Goal: Transaction & Acquisition: Purchase product/service

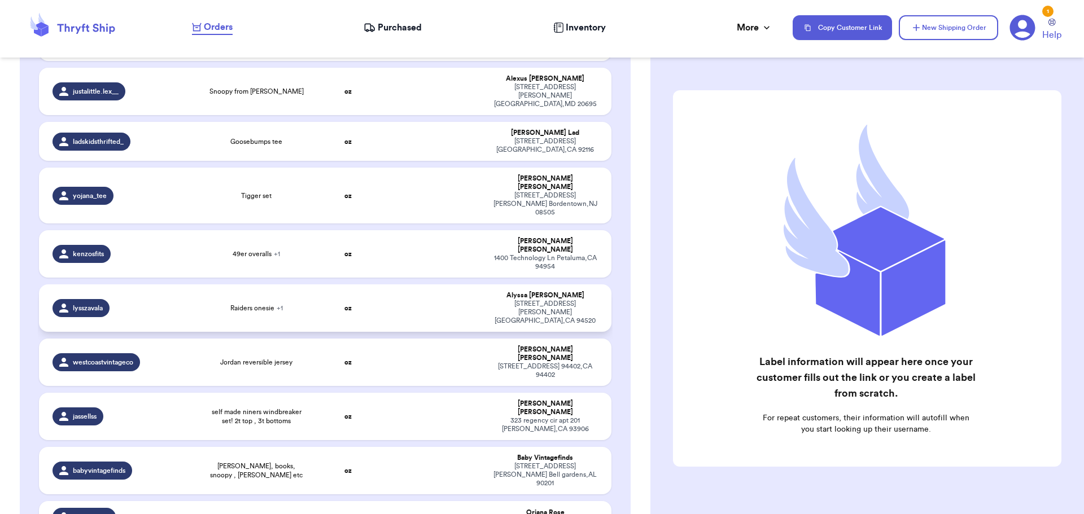
scroll to position [319, 0]
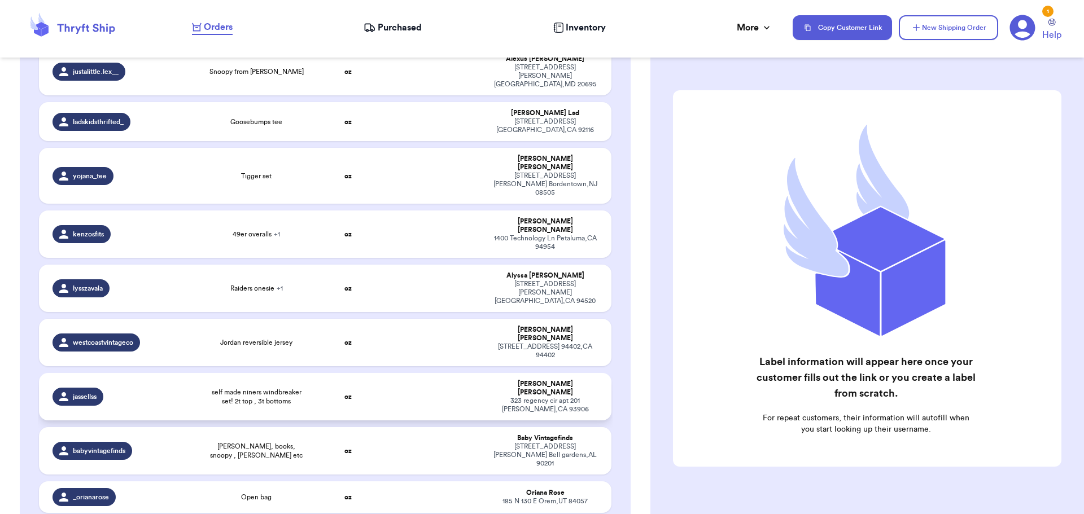
click at [391, 373] on td at bounding box center [433, 396] width 103 height 47
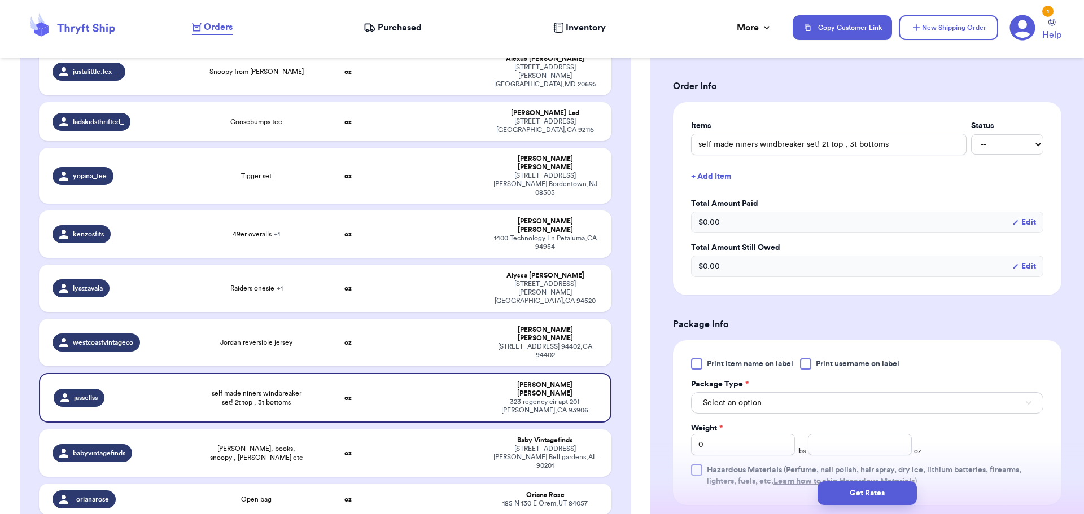
scroll to position [226, 0]
click at [809, 364] on div at bounding box center [805, 363] width 11 height 11
click at [0, 0] on input "Print username on label" at bounding box center [0, 0] width 0 height 0
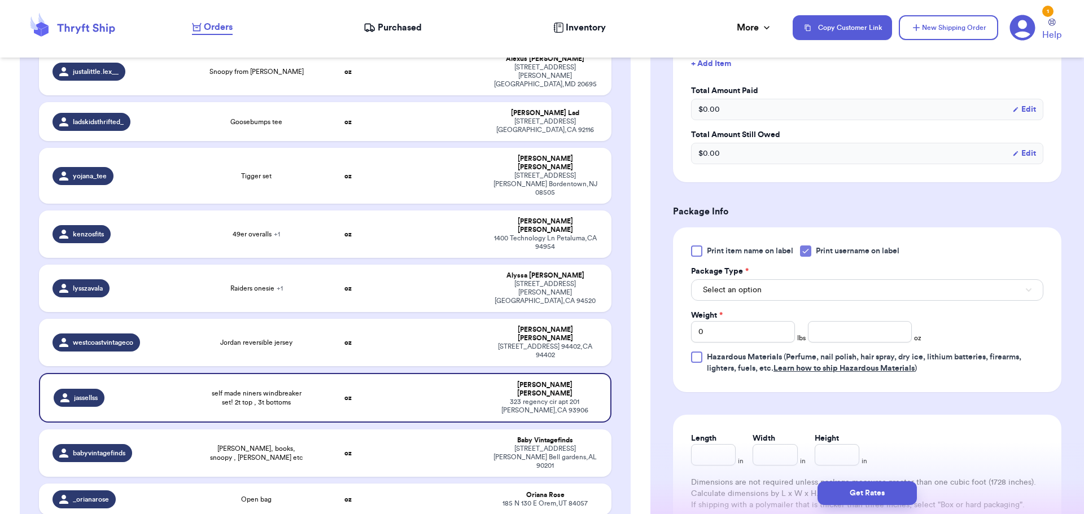
scroll to position [339, 0]
click at [785, 294] on button "Select an option" at bounding box center [867, 289] width 352 height 21
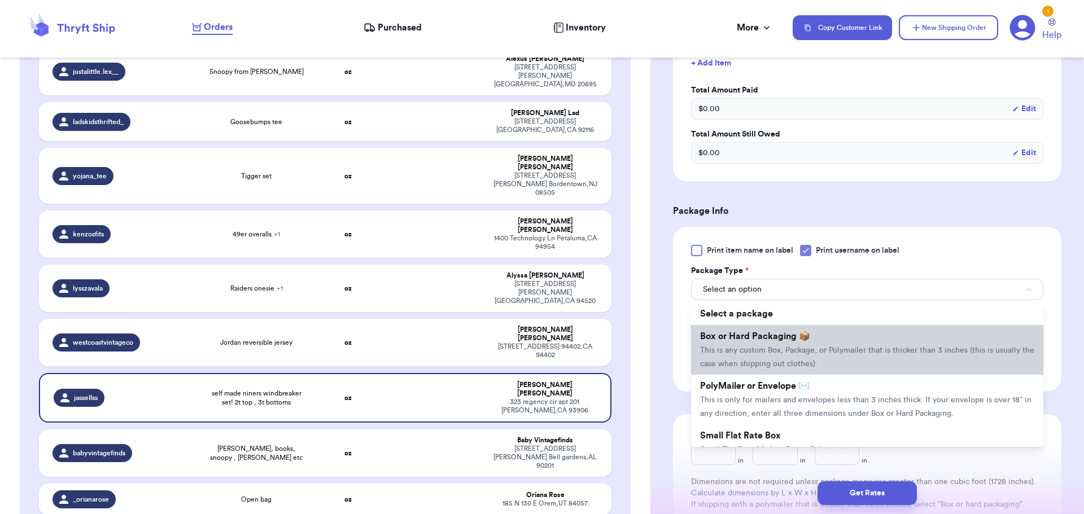
click at [782, 348] on span "This is any custom Box, Package, or Polymailer that is thicker than 3 inches (t…" at bounding box center [867, 357] width 334 height 21
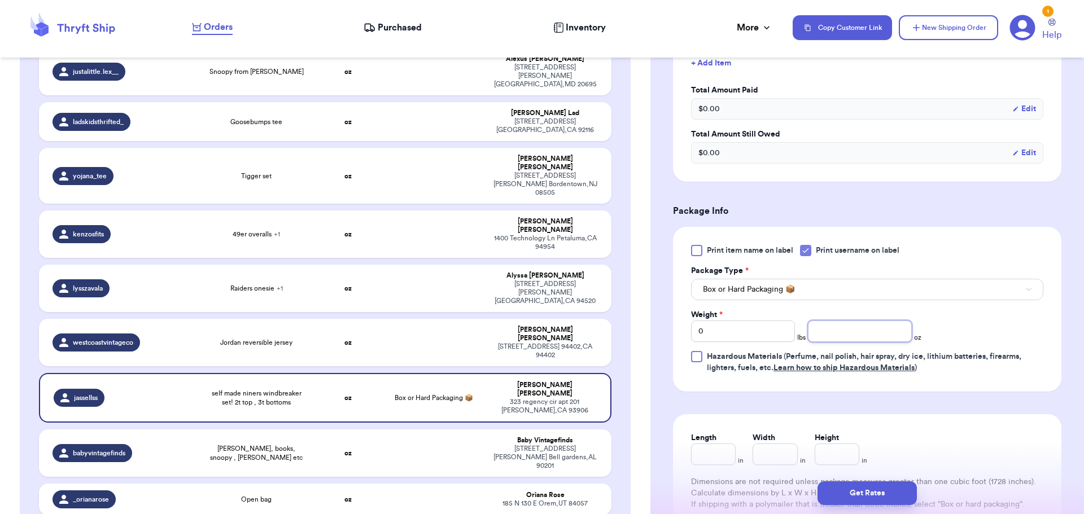
click at [824, 329] on input "number" at bounding box center [860, 331] width 104 height 21
type input "14"
click at [843, 488] on button "Get Rates" at bounding box center [866, 493] width 99 height 24
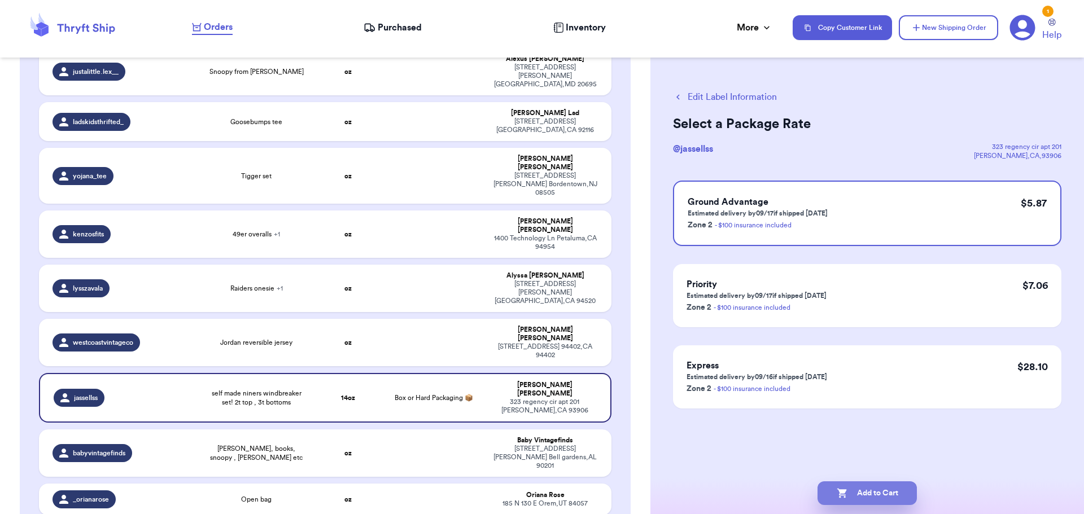
click at [877, 496] on button "Add to Cart" at bounding box center [866, 493] width 99 height 24
checkbox input "true"
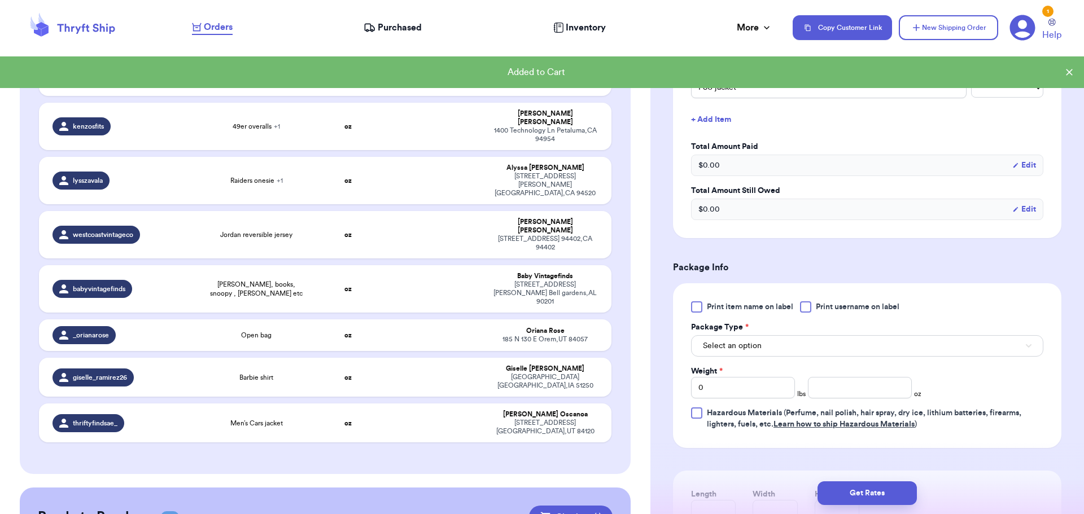
scroll to position [502, 0]
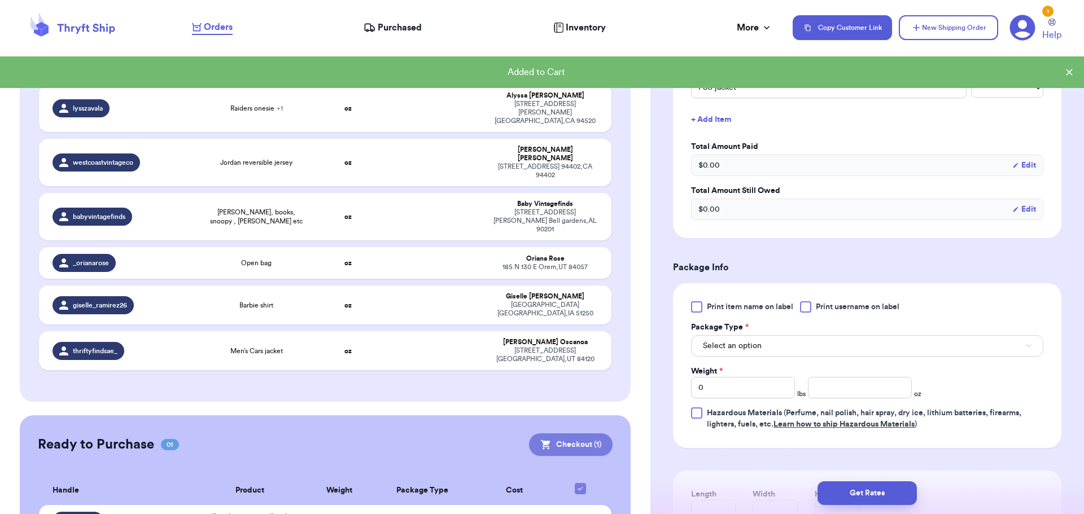
click at [541, 440] on icon at bounding box center [546, 445] width 10 height 10
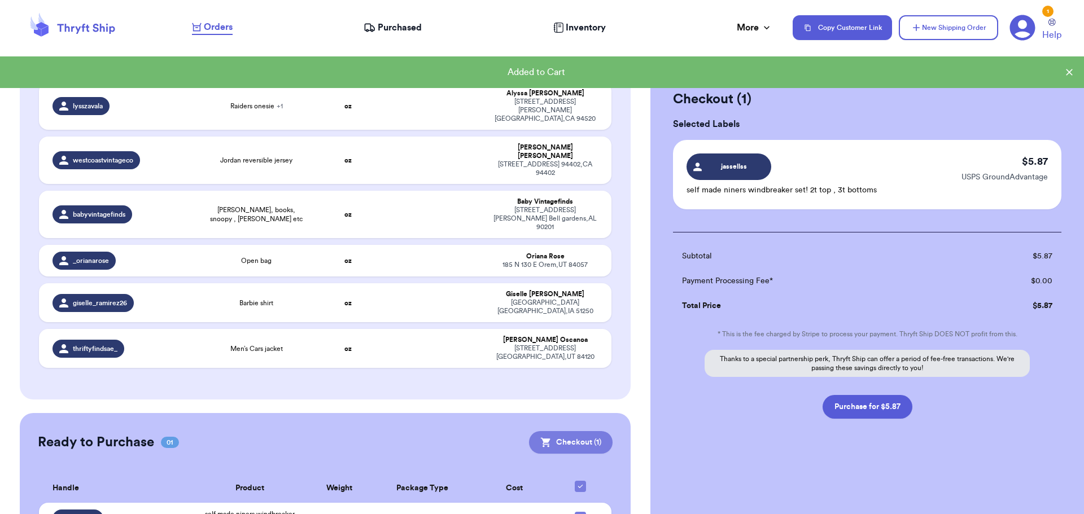
scroll to position [0, 0]
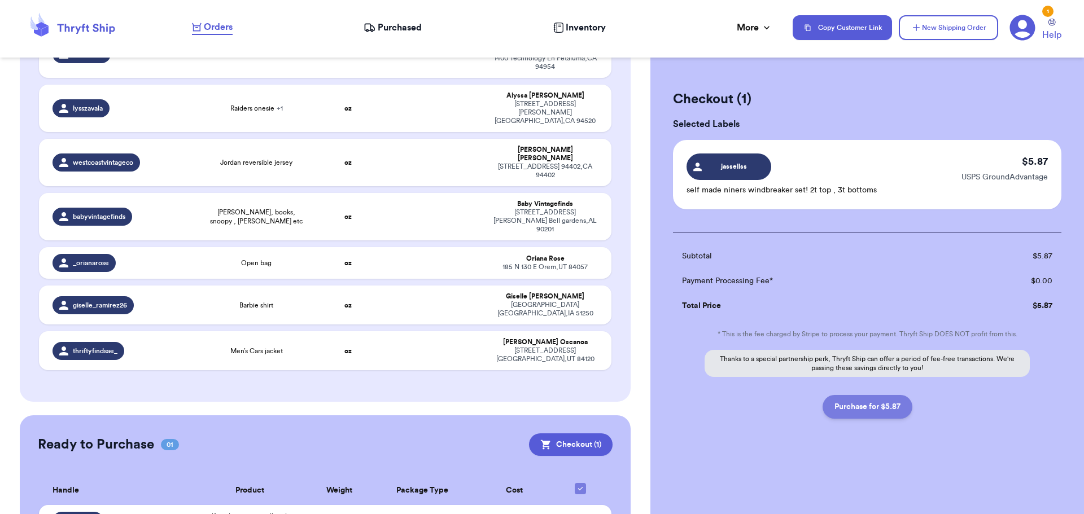
click at [875, 404] on button "Purchase for $5.87" at bounding box center [867, 407] width 90 height 24
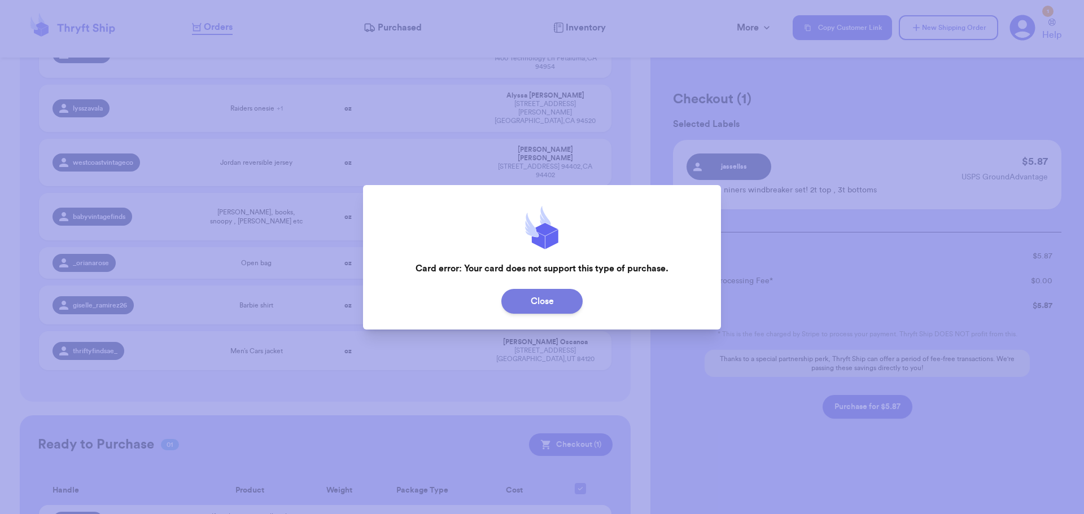
click at [545, 299] on button "Close" at bounding box center [541, 301] width 81 height 25
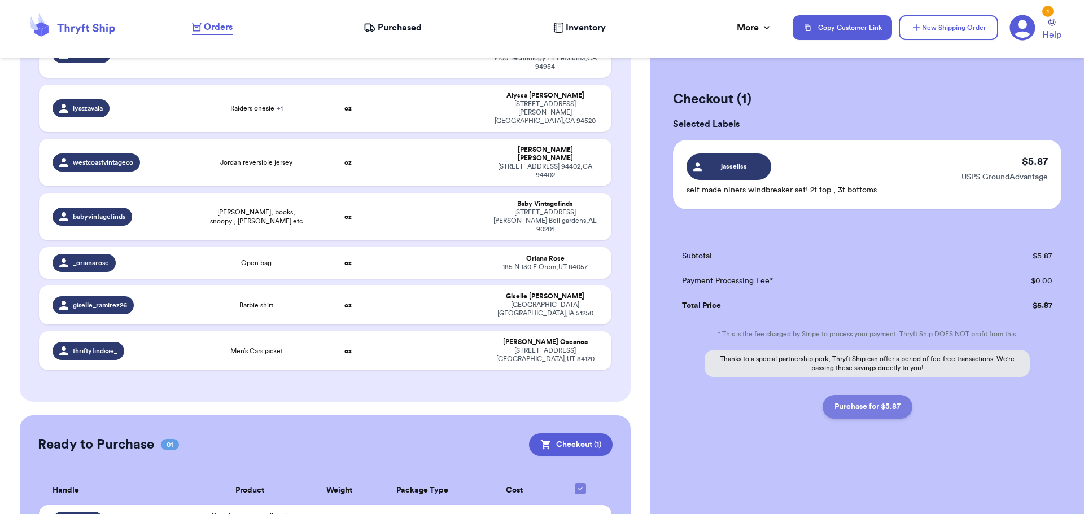
click at [851, 405] on button "Purchase for $5.87" at bounding box center [867, 407] width 90 height 24
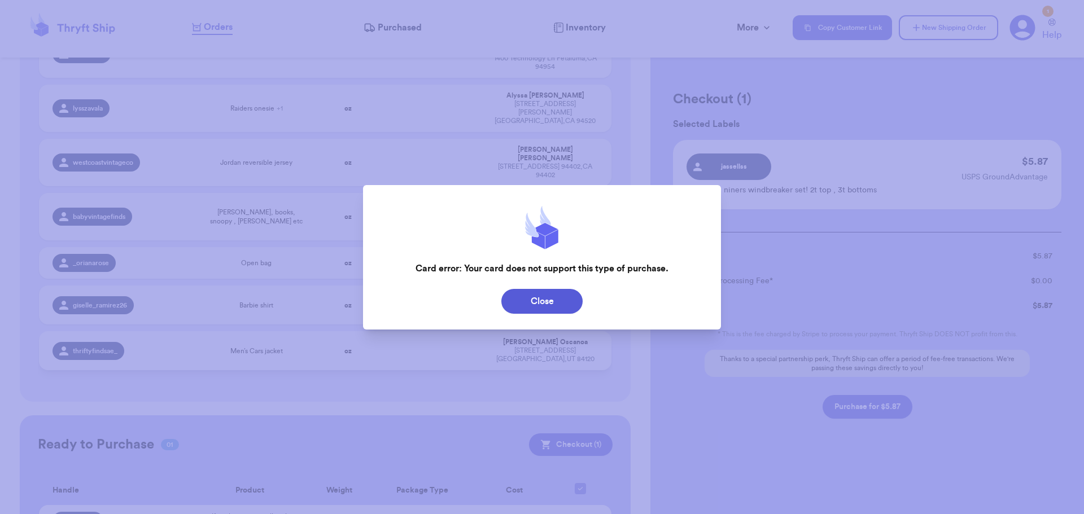
drag, startPoint x: 550, startPoint y: 295, endPoint x: 581, endPoint y: 284, distance: 33.0
click at [548, 297] on button "Close" at bounding box center [541, 301] width 81 height 25
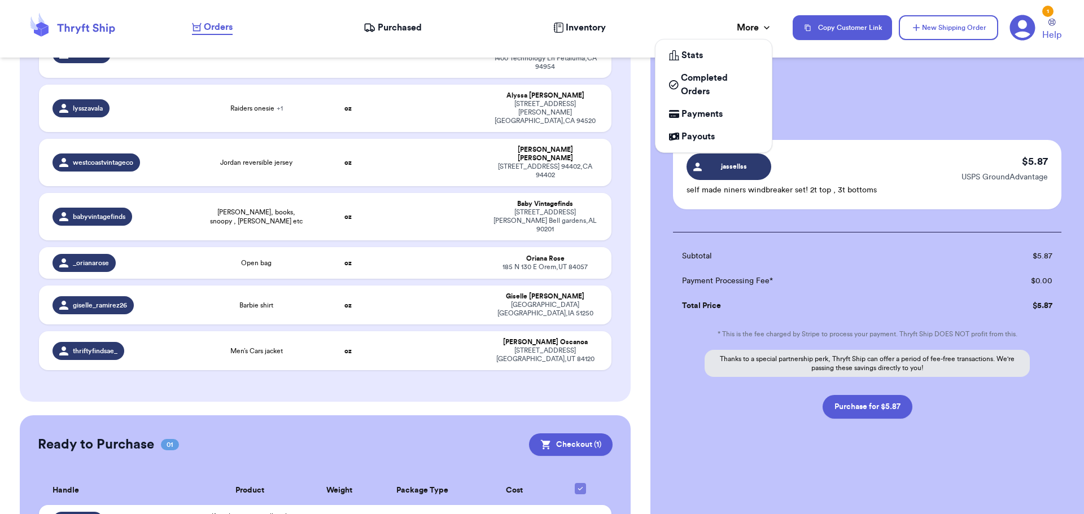
click at [755, 27] on div "More" at bounding box center [755, 28] width 36 height 14
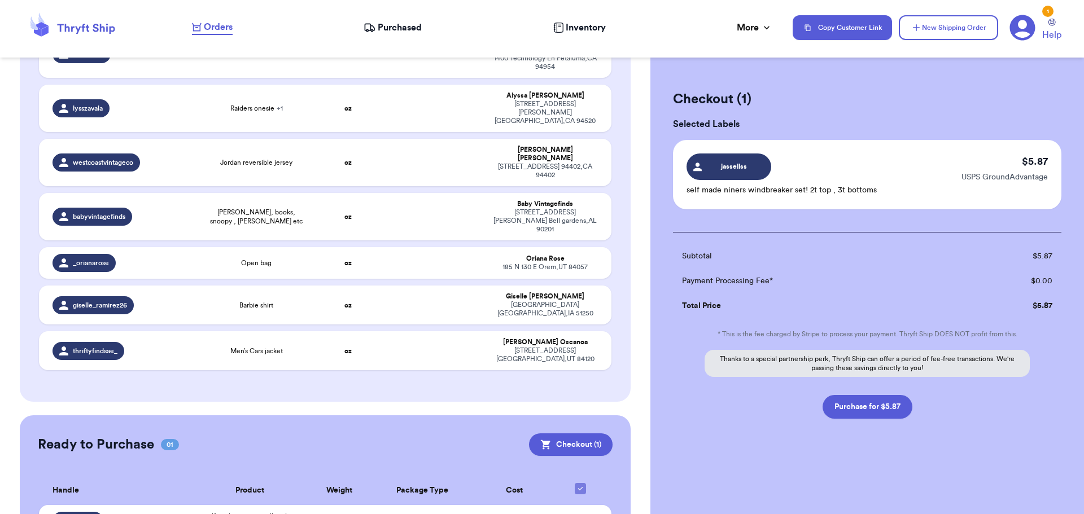
click at [1019, 27] on icon at bounding box center [1022, 28] width 26 height 26
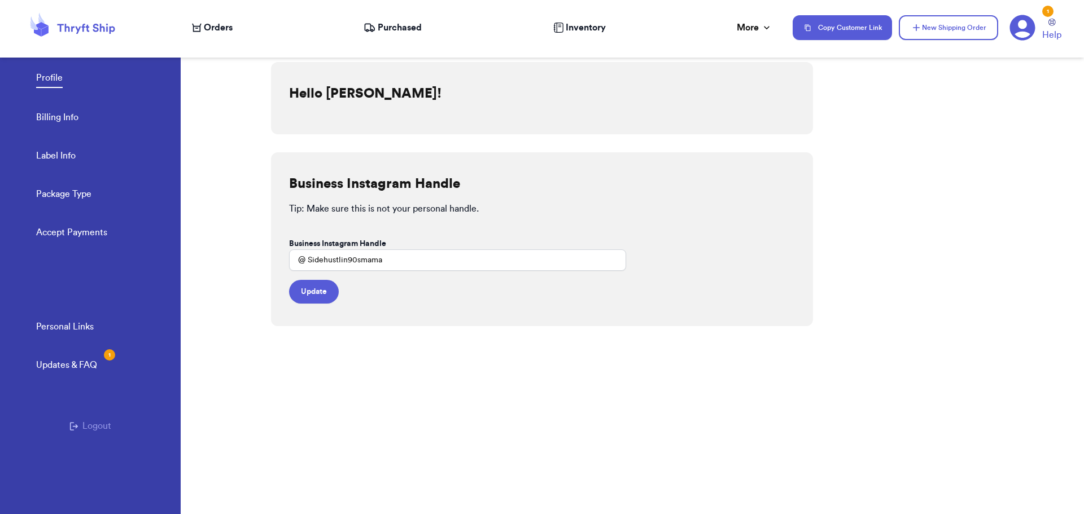
click at [55, 111] on link "Billing Info" at bounding box center [57, 119] width 42 height 16
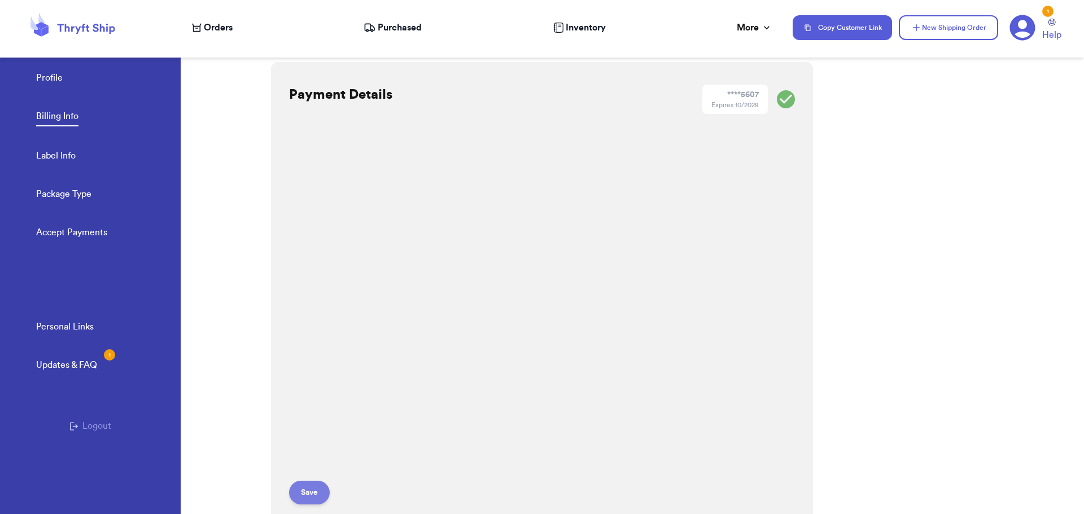
click at [310, 490] on button "Save" at bounding box center [309, 493] width 41 height 24
click at [203, 28] on div "Orders" at bounding box center [212, 28] width 41 height 14
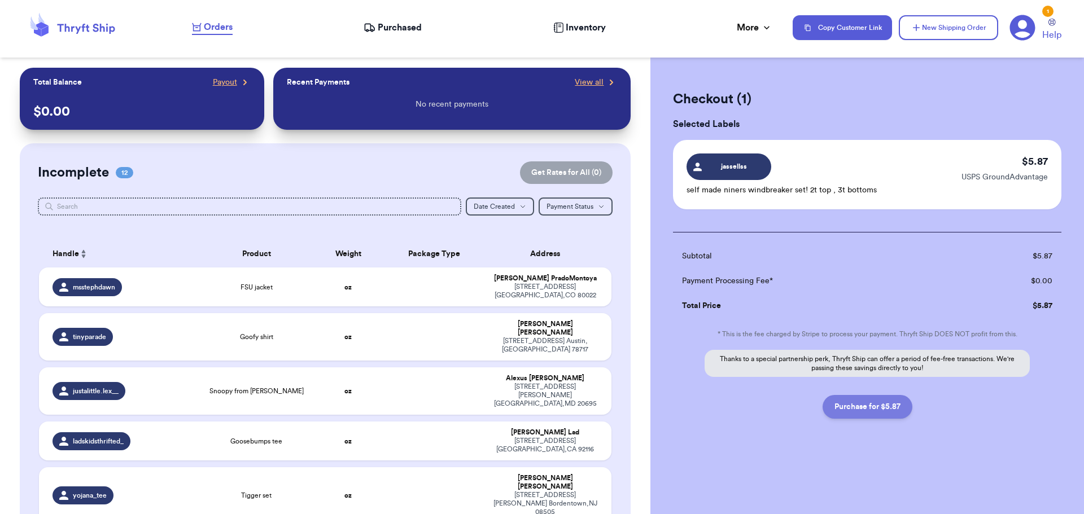
click at [864, 409] on button "Purchase for $5.87" at bounding box center [867, 407] width 90 height 24
checkbox input "false"
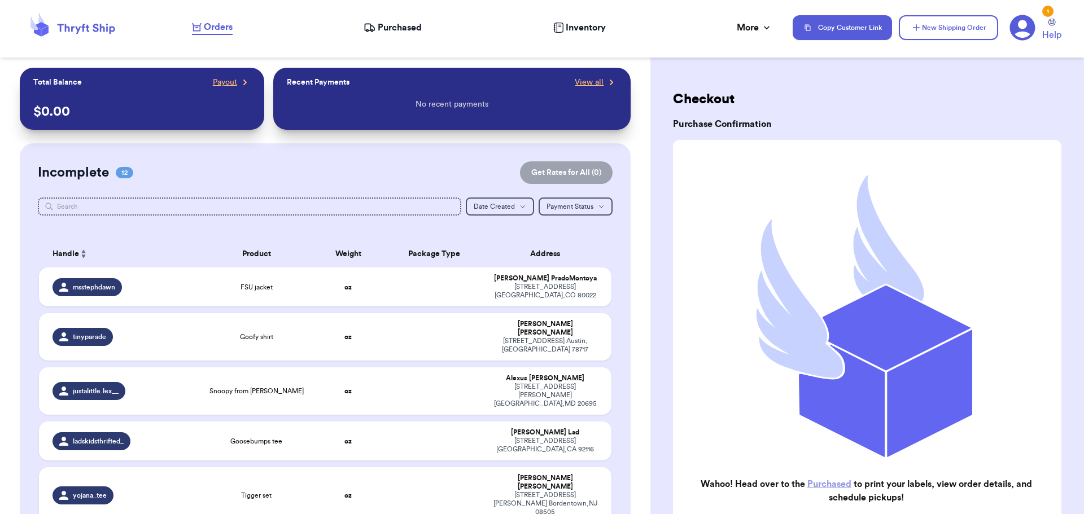
checkbox input "true"
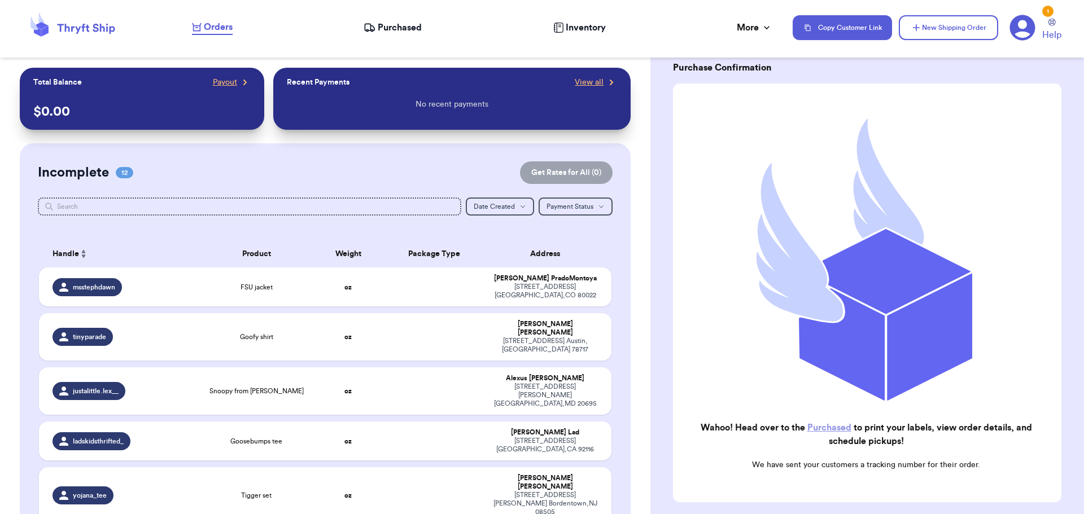
scroll to position [117, 0]
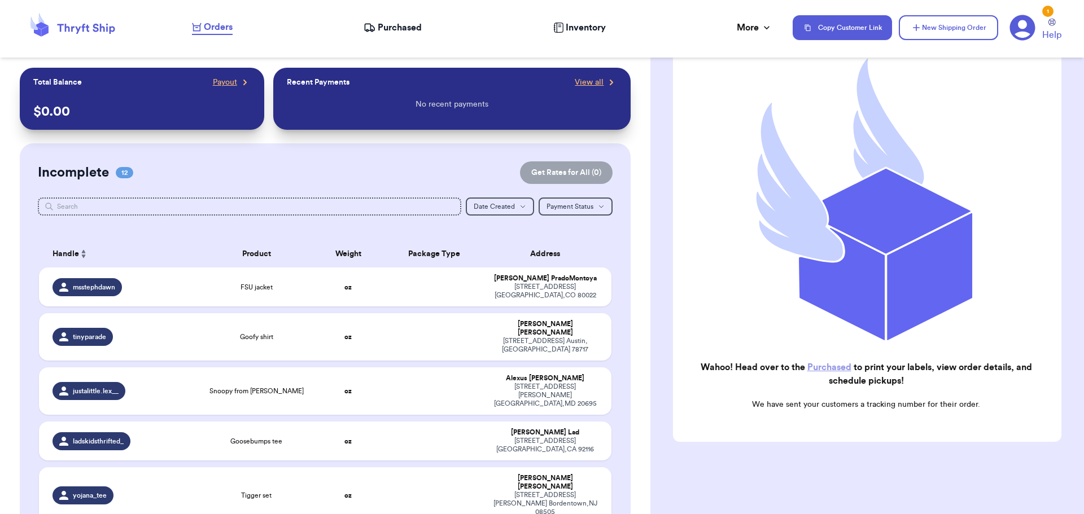
click at [401, 28] on span "Purchased" at bounding box center [400, 28] width 44 height 14
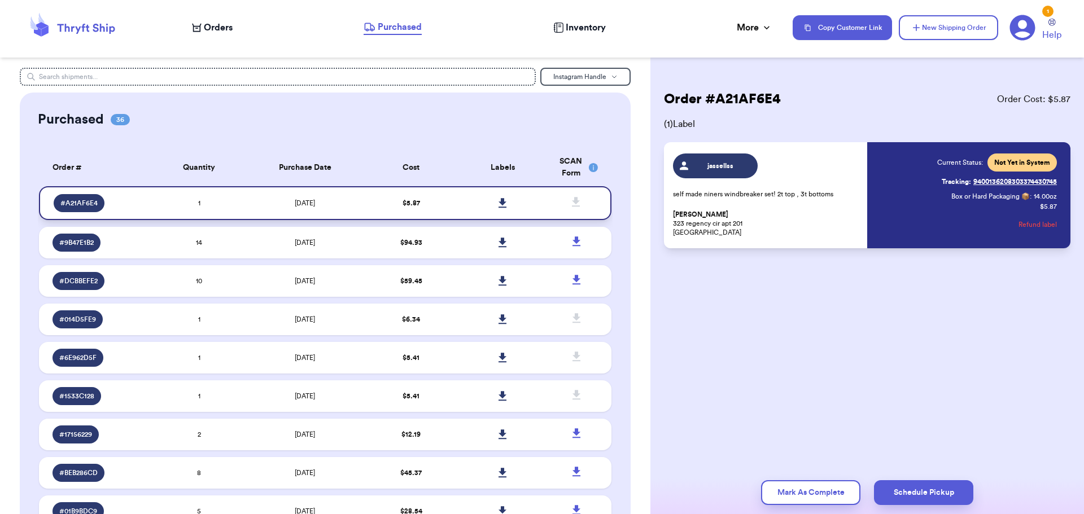
click at [498, 205] on icon at bounding box center [502, 203] width 8 height 10
click at [572, 243] on icon at bounding box center [576, 241] width 8 height 10
